Goal: Transaction & Acquisition: Purchase product/service

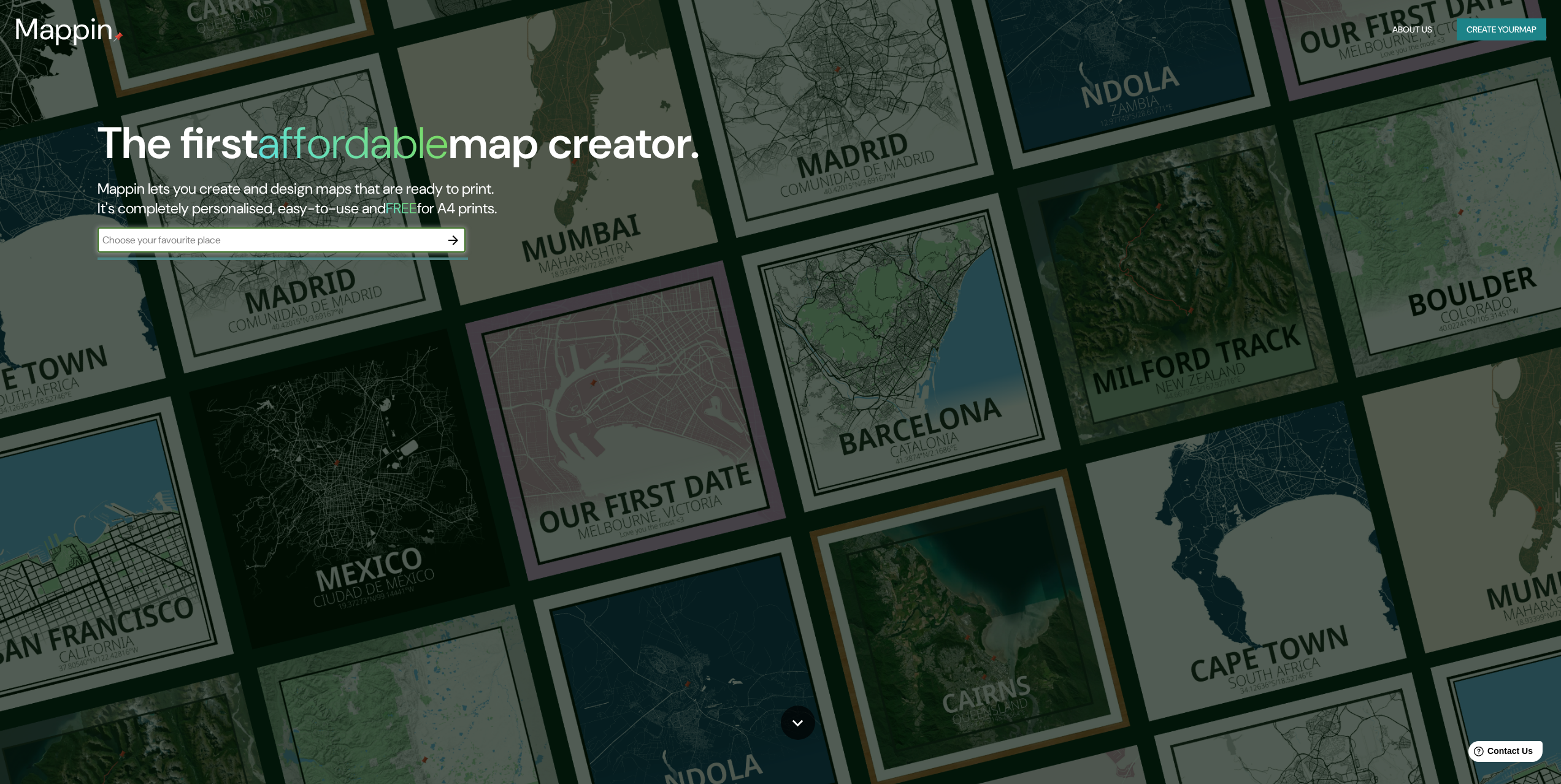
click at [1486, 29] on button "Create your map" at bounding box center [1501, 29] width 89 height 23
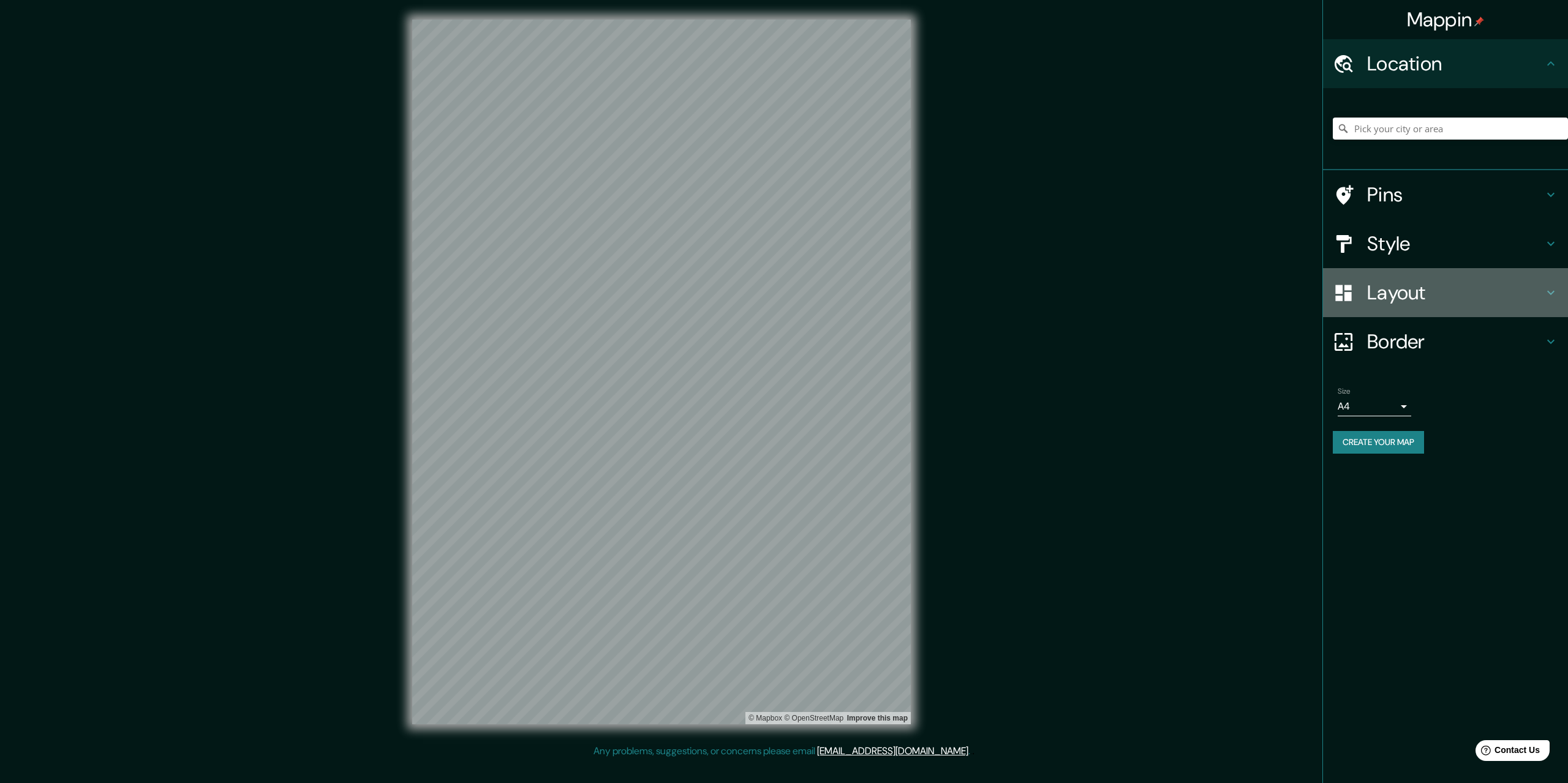
click at [1376, 289] on h4 "Layout" at bounding box center [1455, 292] width 176 height 24
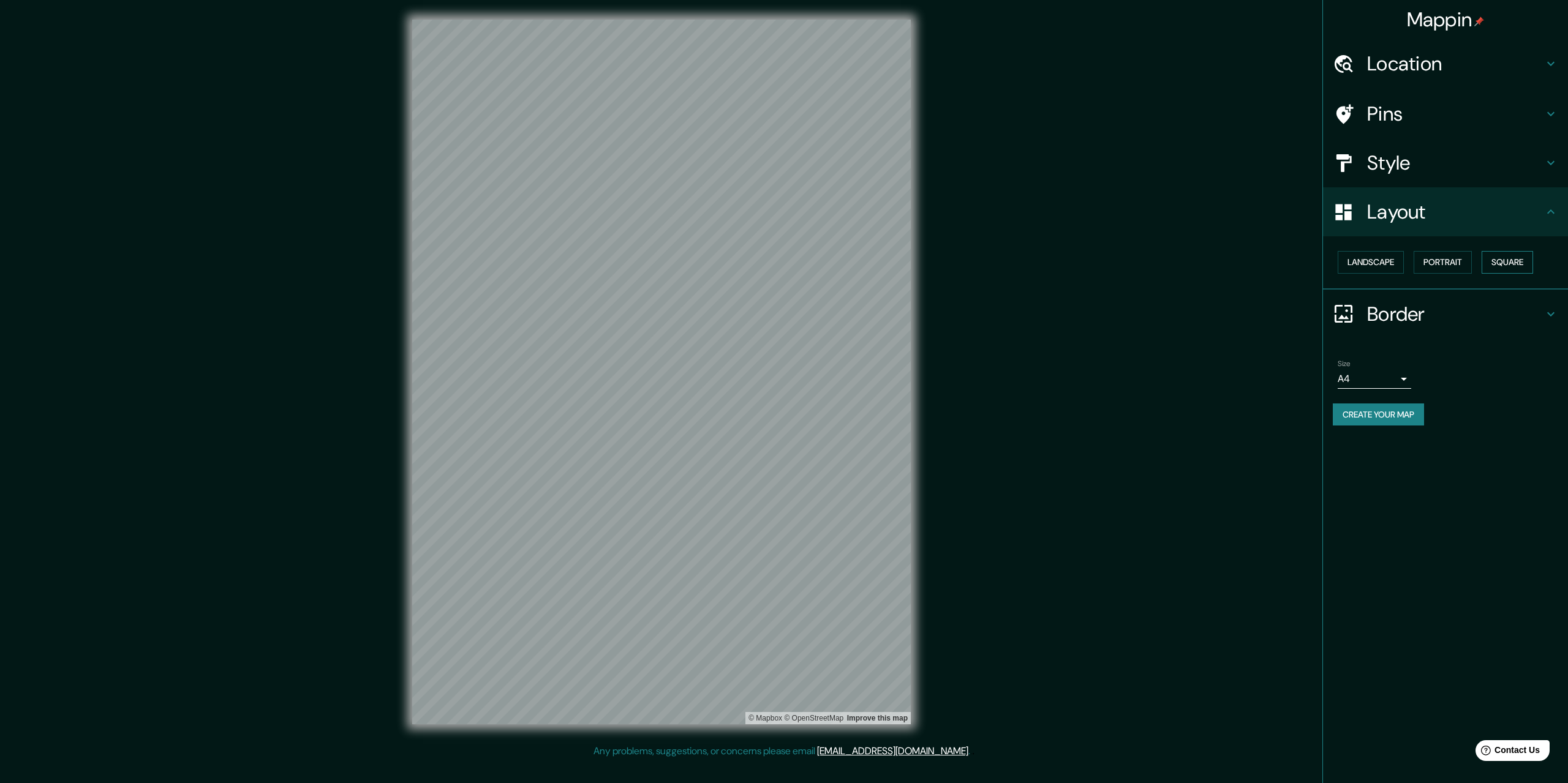
click at [1492, 260] on button "Square" at bounding box center [1507, 262] width 51 height 23
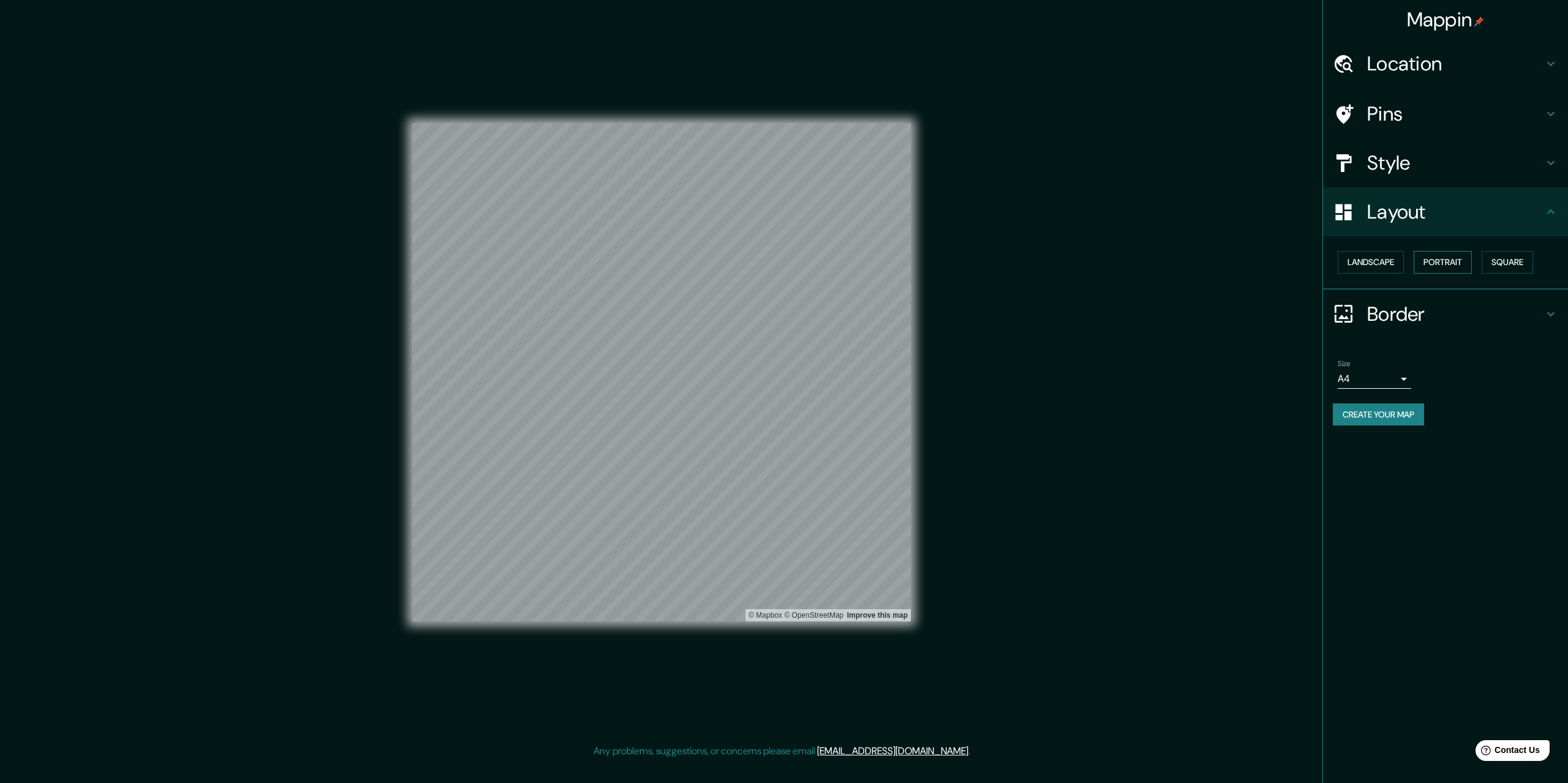
click at [1459, 260] on button "Portrait" at bounding box center [1443, 262] width 58 height 23
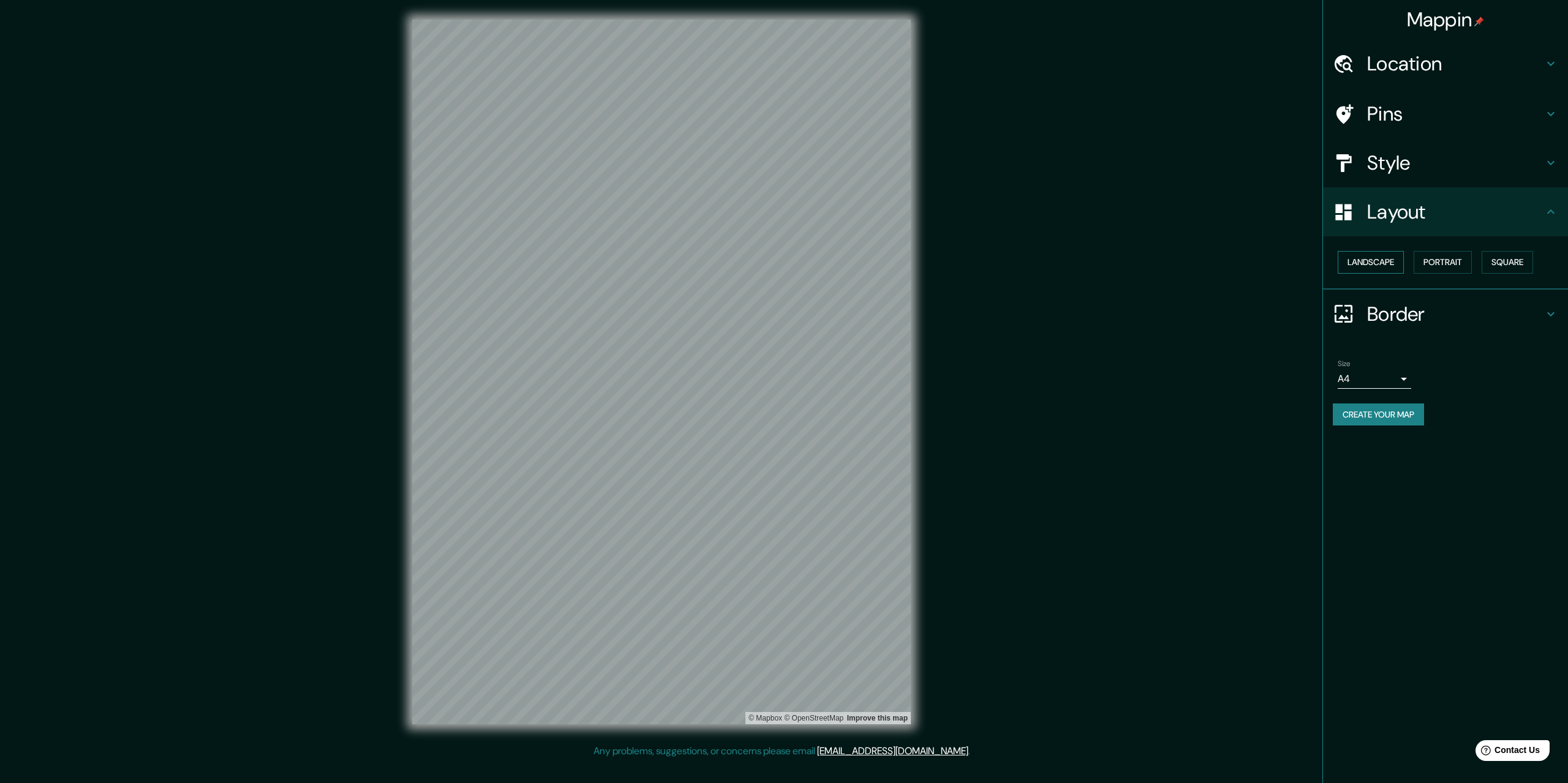
click at [1370, 264] on button "Landscape" at bounding box center [1370, 262] width 66 height 23
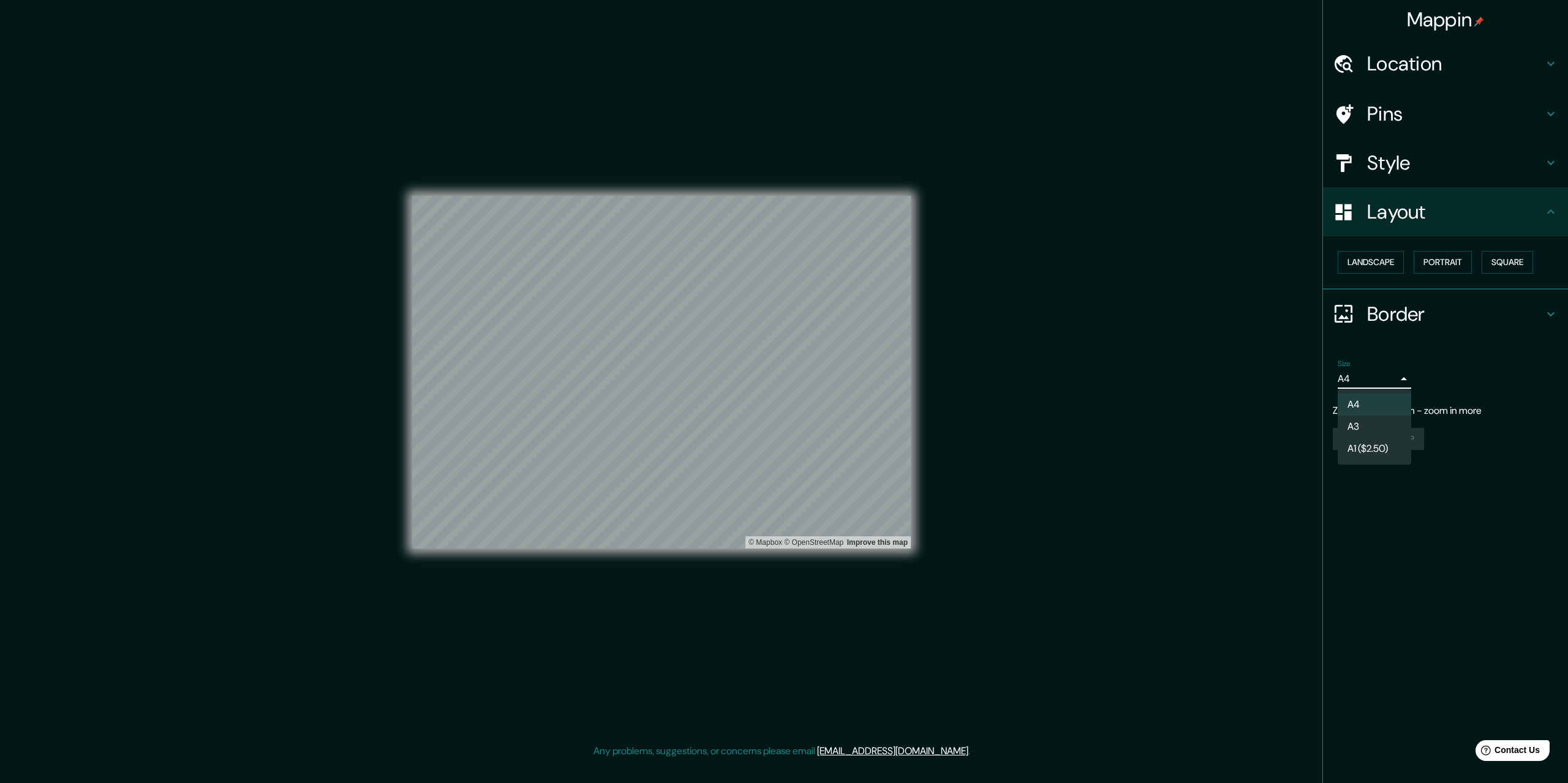
click at [1389, 383] on body "Mappin Location Pins Style Layout Landscape Portrait Square Border Choose a bor…" at bounding box center [784, 392] width 1568 height 783
click at [1370, 426] on li "A3" at bounding box center [1373, 427] width 73 height 22
type input "a4"
click at [1449, 175] on h4 "Style" at bounding box center [1455, 162] width 176 height 24
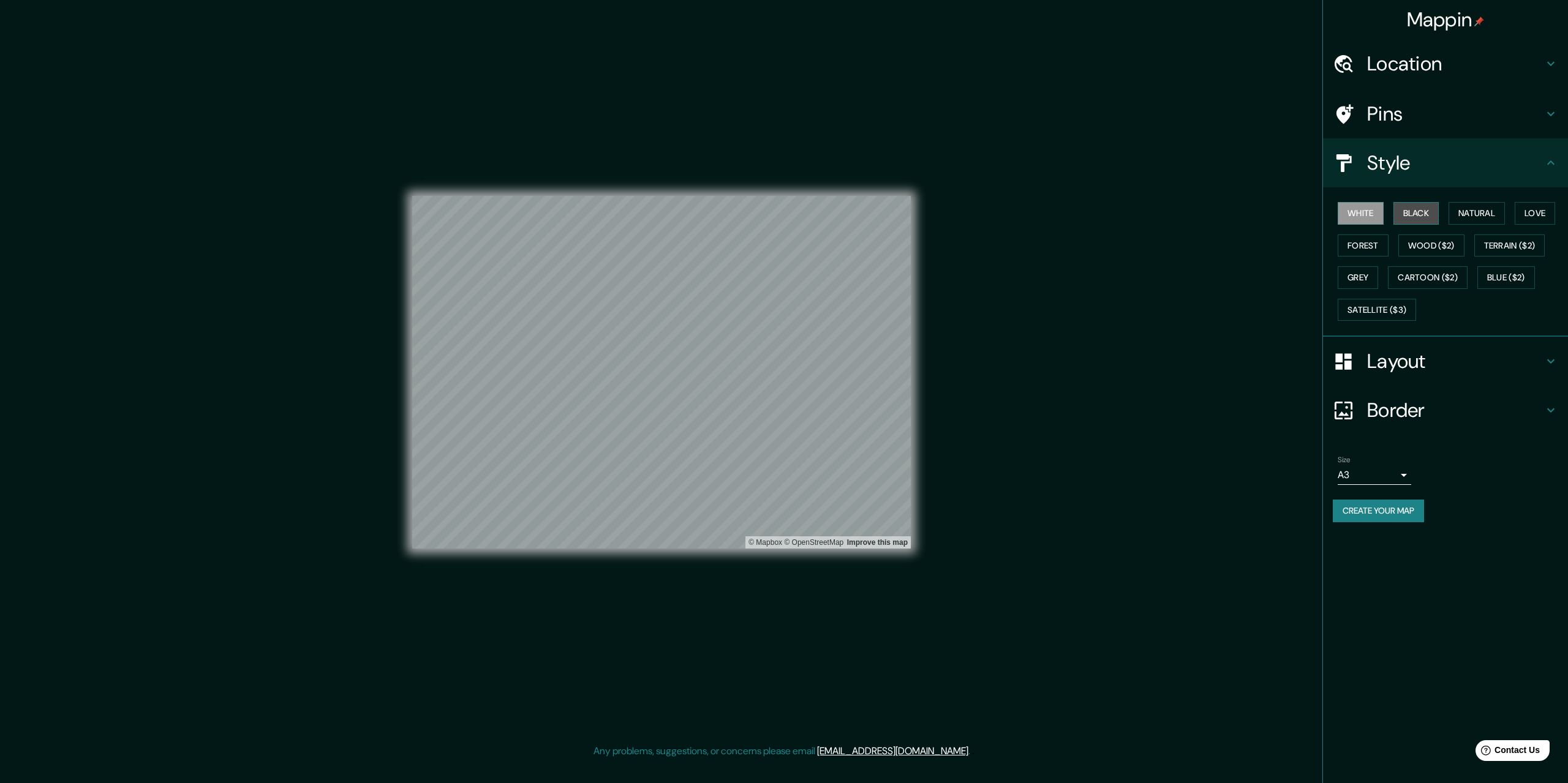
click at [1425, 205] on button "Black" at bounding box center [1416, 213] width 46 height 23
click at [1470, 213] on button "Natural" at bounding box center [1477, 213] width 57 height 23
click at [1420, 210] on button "Black" at bounding box center [1416, 213] width 46 height 23
click at [1373, 239] on button "Forest" at bounding box center [1362, 246] width 51 height 23
click at [1357, 276] on button "Grey" at bounding box center [1357, 277] width 40 height 23
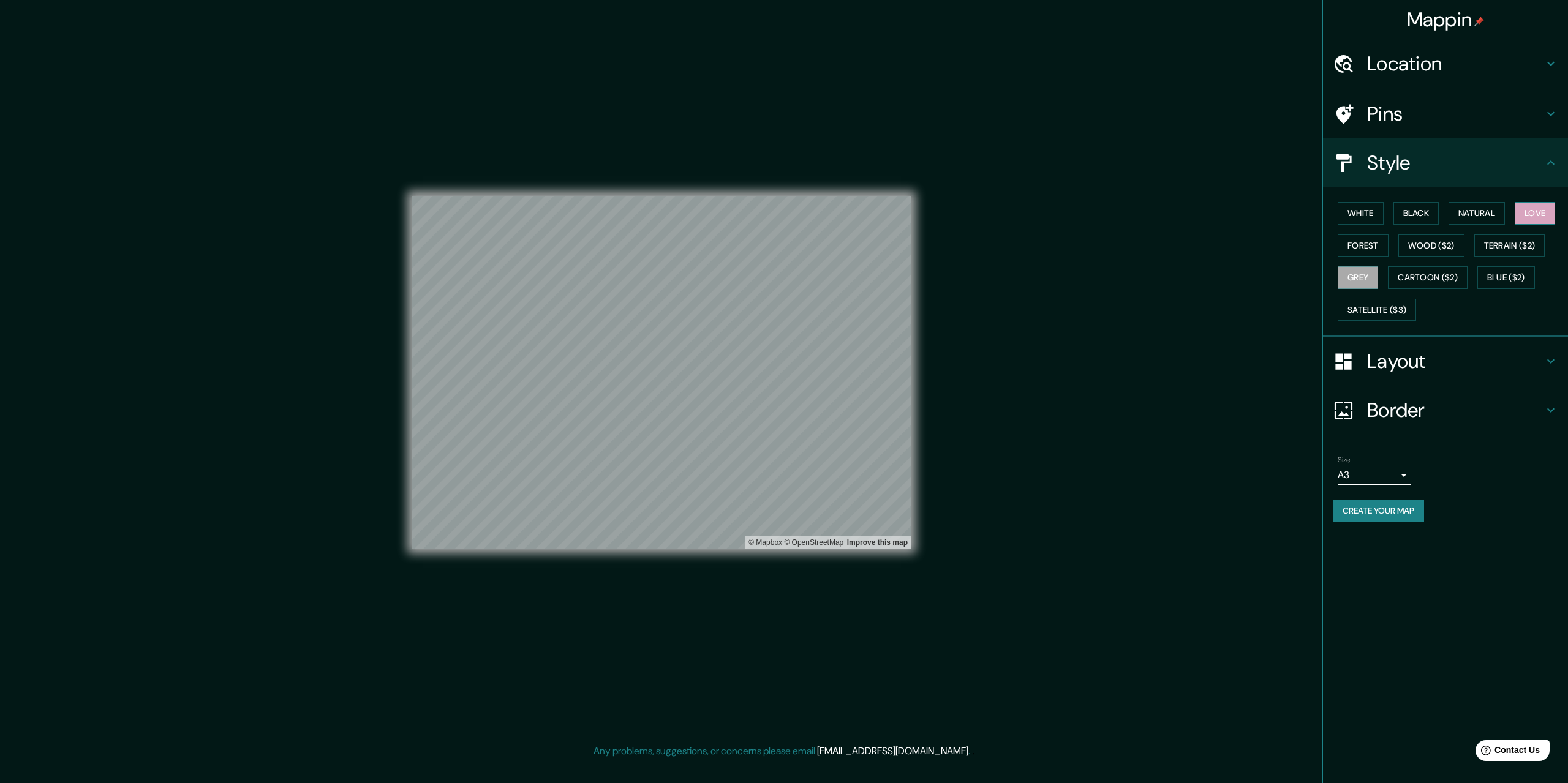
click at [1524, 218] on button "Love" at bounding box center [1534, 213] width 40 height 23
click at [1450, 277] on button "Cartoon ($2)" at bounding box center [1427, 277] width 80 height 23
click at [1524, 218] on button "Love" at bounding box center [1534, 213] width 40 height 23
click at [1431, 246] on button "Wood ($2)" at bounding box center [1431, 246] width 66 height 23
click at [1510, 247] on button "Terrain ($2)" at bounding box center [1510, 246] width 71 height 23
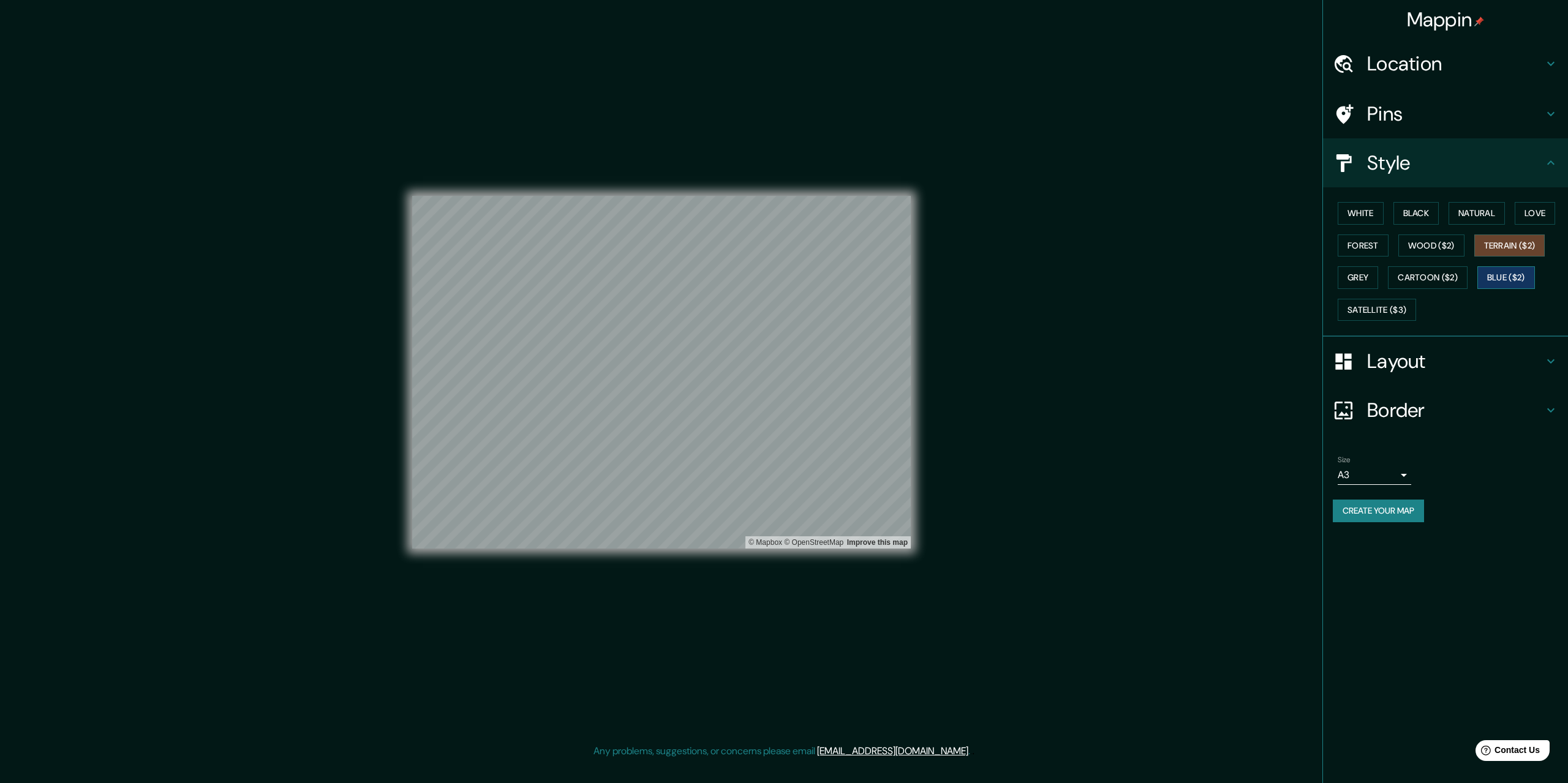
click at [1507, 285] on button "Blue ($2)" at bounding box center [1506, 277] width 58 height 23
click at [1442, 279] on button "Cartoon ($2)" at bounding box center [1427, 277] width 80 height 23
click at [1365, 283] on button "Grey" at bounding box center [1357, 277] width 40 height 23
click at [1371, 249] on button "Forest" at bounding box center [1362, 246] width 51 height 23
click at [1411, 218] on button "Black" at bounding box center [1416, 213] width 46 height 23
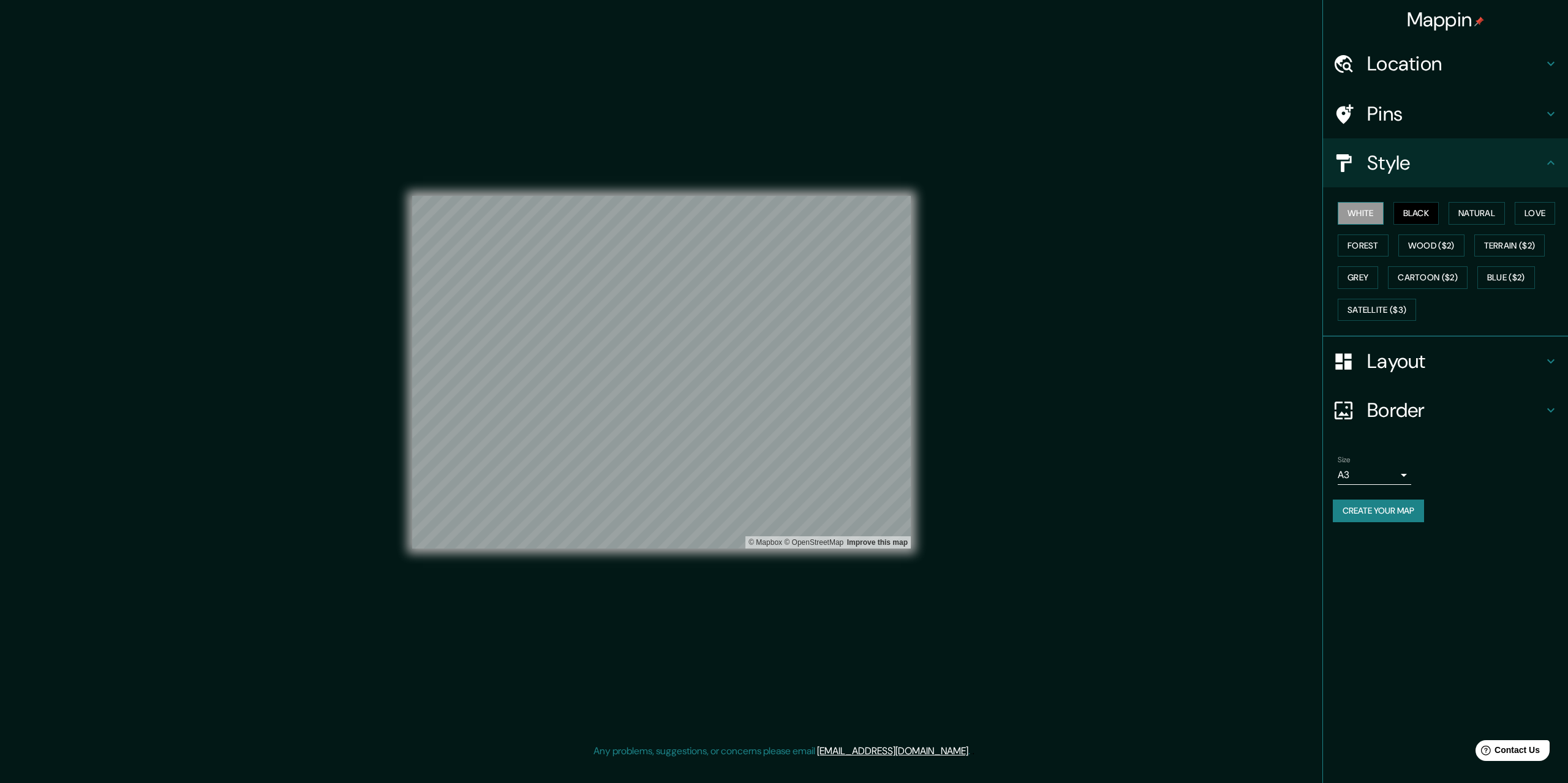
click at [1373, 216] on button "White" at bounding box center [1360, 213] width 46 height 23
click at [1403, 216] on button "Black" at bounding box center [1416, 213] width 46 height 23
click at [1373, 215] on button "White" at bounding box center [1360, 213] width 46 height 23
click at [1480, 209] on button "Natural" at bounding box center [1477, 213] width 57 height 23
click at [1546, 207] on button "Love" at bounding box center [1534, 213] width 40 height 23
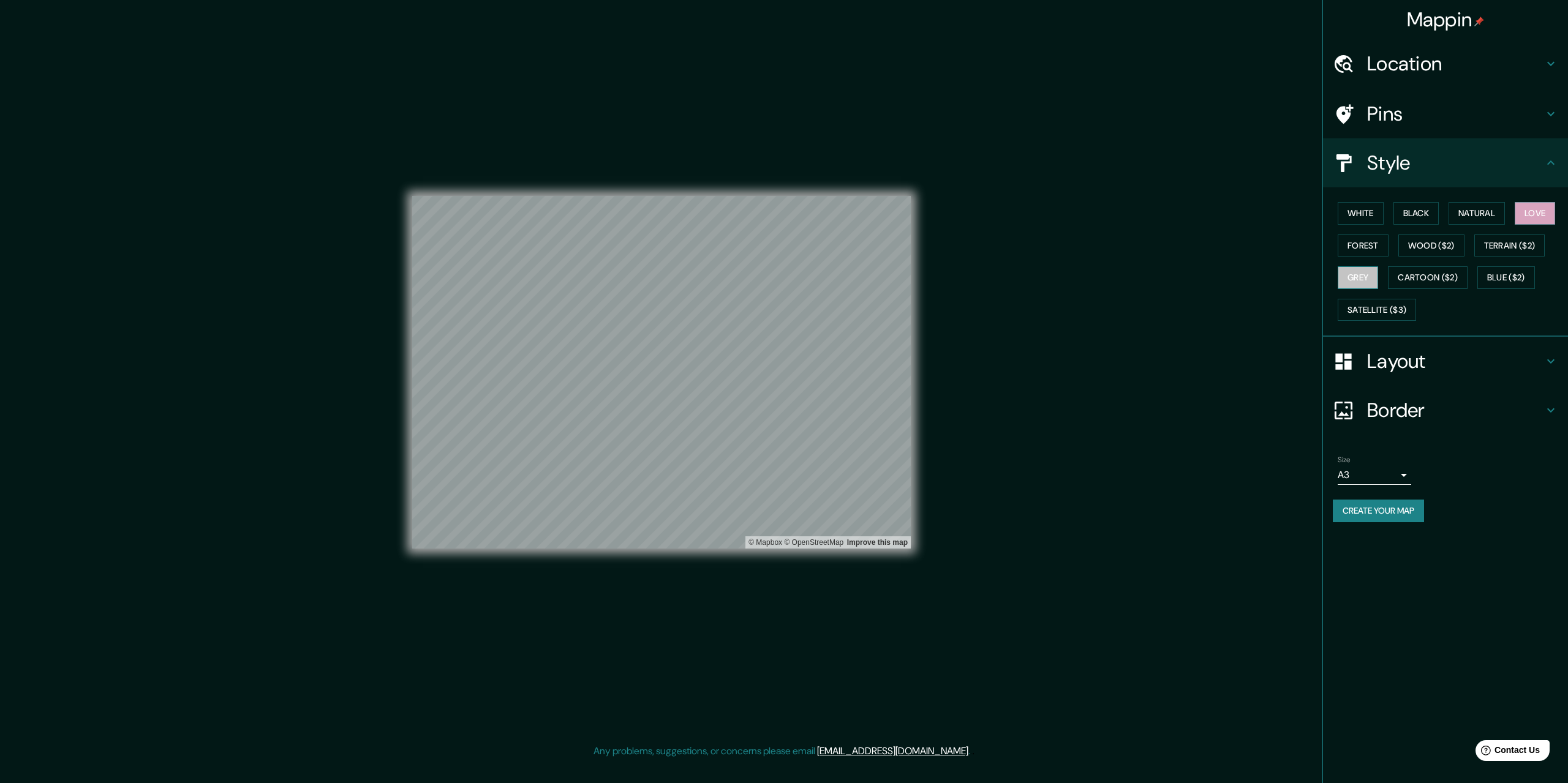
click at [1358, 276] on button "Grey" at bounding box center [1357, 277] width 40 height 23
click at [1512, 255] on button "Terrain ($2)" at bounding box center [1510, 246] width 71 height 23
click at [1392, 309] on button "Satellite ($3)" at bounding box center [1376, 310] width 78 height 23
click at [1363, 220] on button "White" at bounding box center [1360, 213] width 46 height 23
click at [1466, 214] on button "Natural" at bounding box center [1477, 213] width 57 height 23
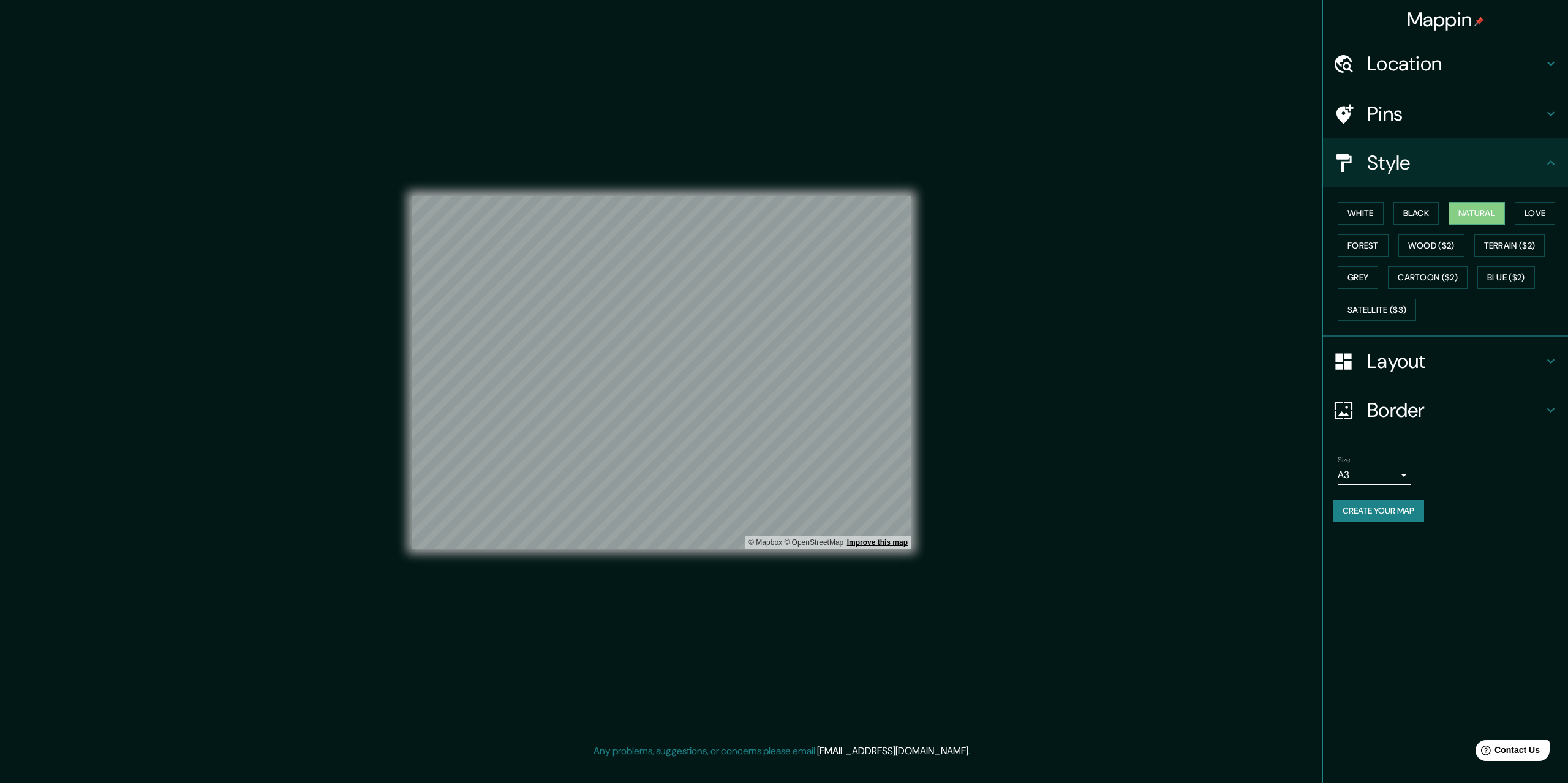
click at [885, 544] on link "Improve this map" at bounding box center [877, 542] width 61 height 9
